Goal: Check status

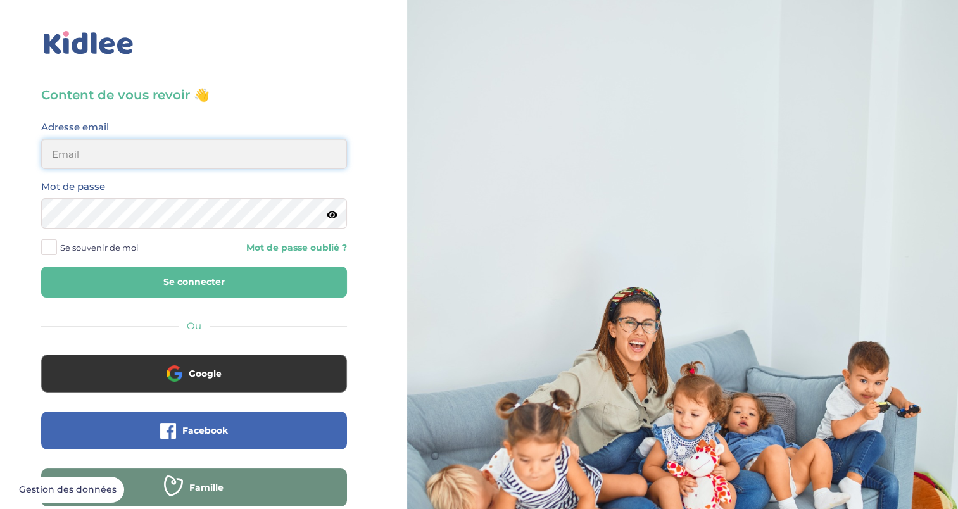
type input "philippelorant@hotmail.com"
click at [56, 241] on span at bounding box center [49, 247] width 16 height 16
click at [0, 0] on input "Se souvenir de moi" at bounding box center [0, 0] width 0 height 0
click at [137, 282] on button "Se connecter" at bounding box center [194, 282] width 306 height 31
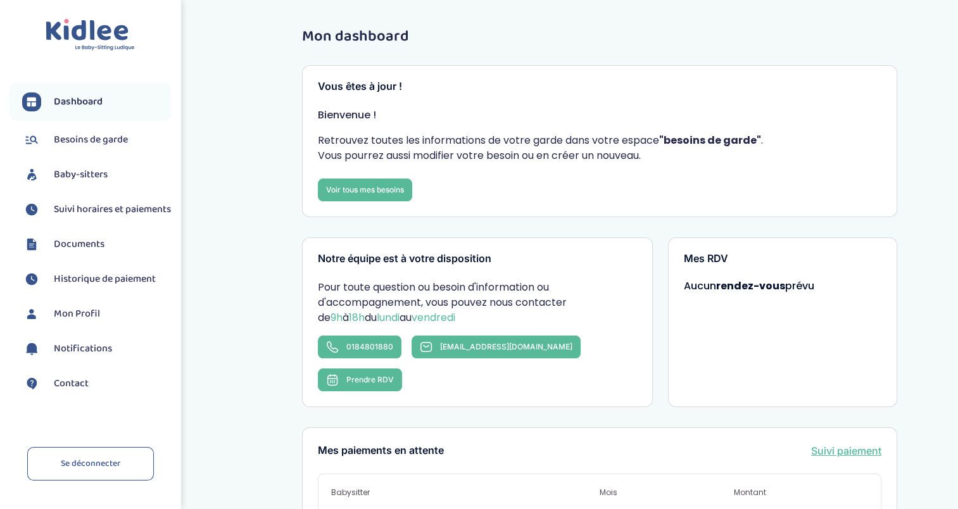
click at [96, 209] on span "Suivi horaires et paiements" at bounding box center [112, 209] width 117 height 15
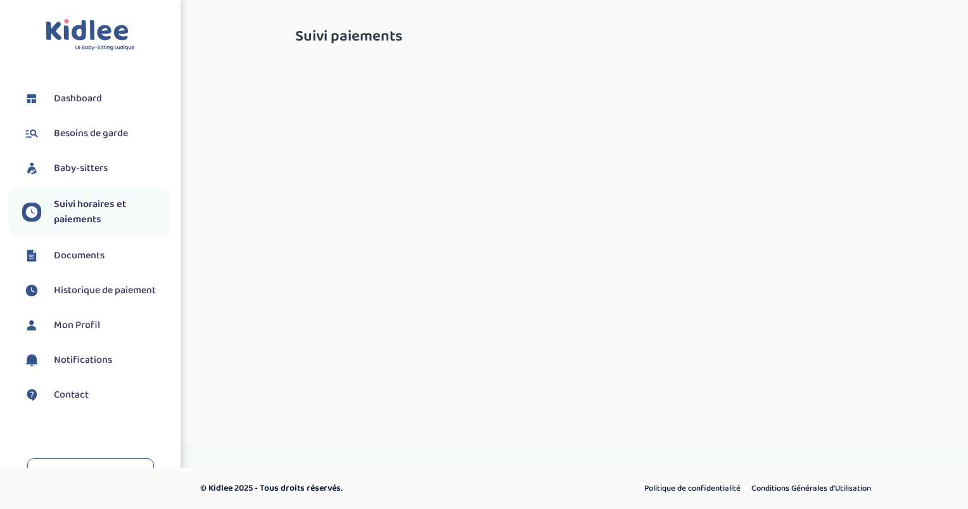
select select "septembre 2025"
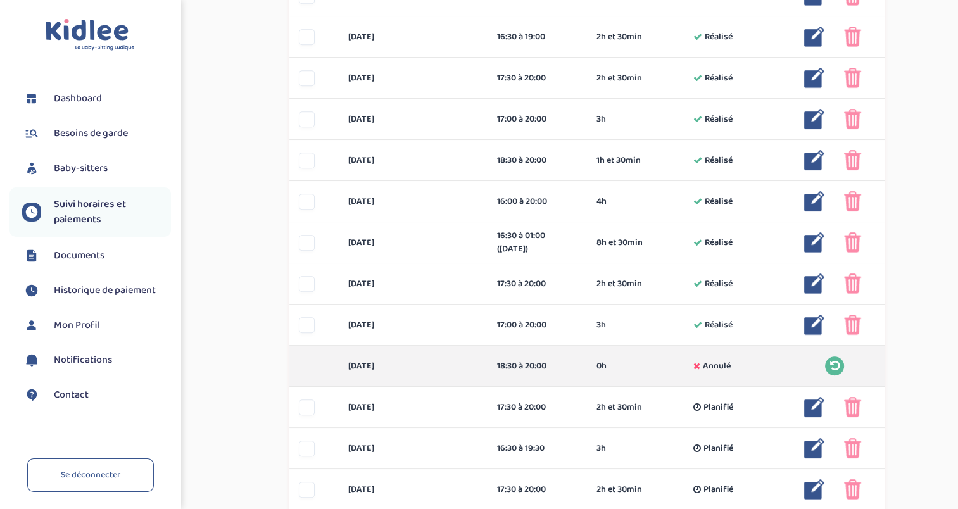
scroll to position [660, 0]
